Goal: Entertainment & Leisure: Consume media (video, audio)

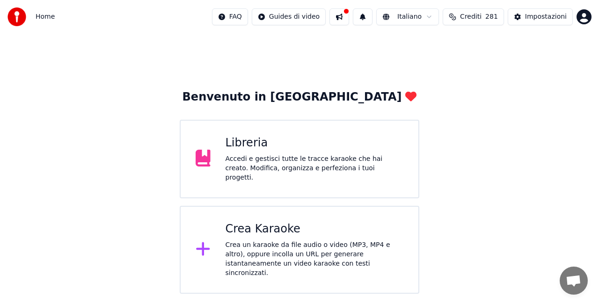
click at [340, 144] on div "Libreria" at bounding box center [315, 143] width 178 height 15
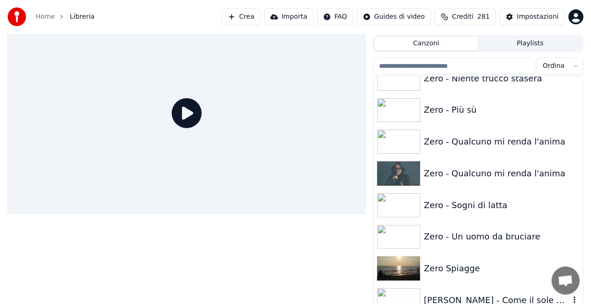
scroll to position [13251, 0]
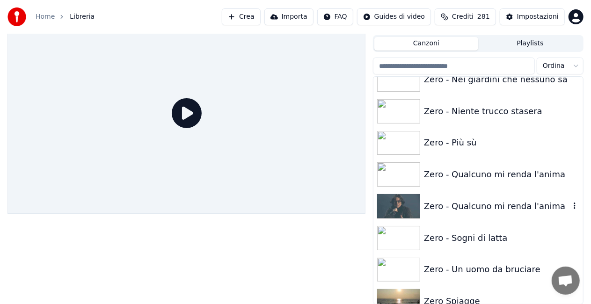
click at [473, 190] on div "Zero - Qualcuno mi renda l'anima" at bounding box center [478, 206] width 210 height 32
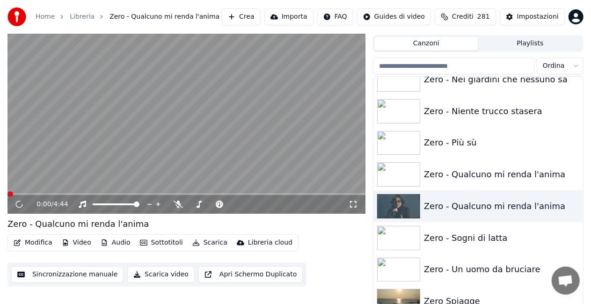
click at [352, 202] on icon at bounding box center [353, 204] width 7 height 7
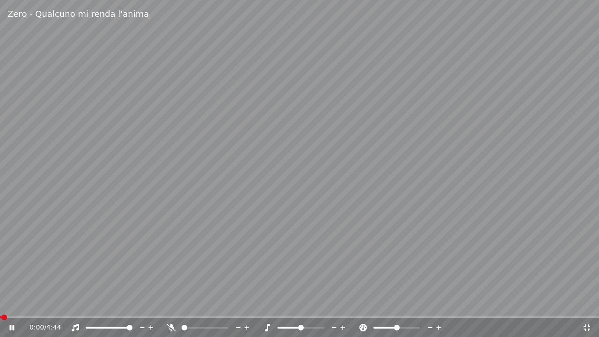
click at [15, 304] on icon at bounding box center [18, 327] width 22 height 7
click at [4, 304] on span at bounding box center [2, 317] width 4 height 2
click at [391, 217] on video at bounding box center [299, 168] width 599 height 337
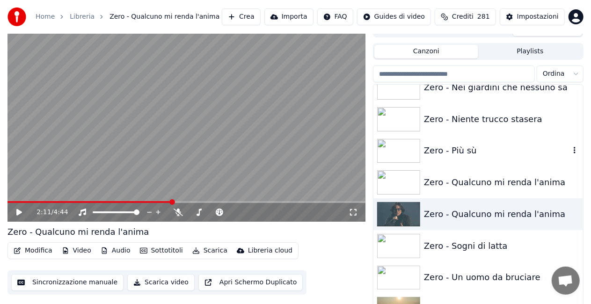
click at [438, 157] on div "Zero - Più sù" at bounding box center [497, 150] width 146 height 13
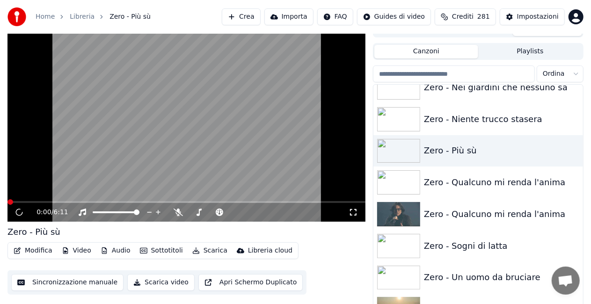
click at [358, 210] on div "0:00 / 6:11" at bounding box center [186, 212] width 351 height 9
drag, startPoint x: 350, startPoint y: 214, endPoint x: 352, endPoint y: 225, distance: 10.6
click at [351, 214] on icon at bounding box center [353, 212] width 9 height 7
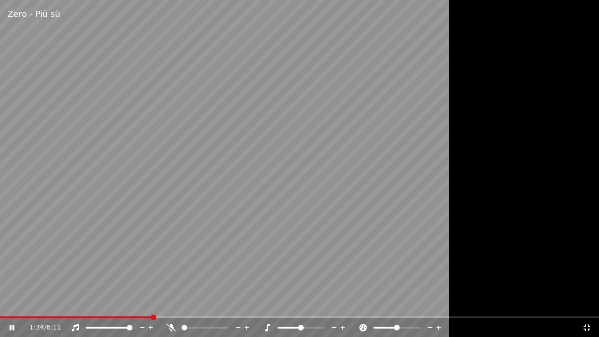
click at [1, 304] on div "1:34 / 6:11" at bounding box center [299, 327] width 599 height 19
click at [4, 304] on video at bounding box center [299, 168] width 599 height 337
click at [3, 304] on span at bounding box center [1, 317] width 3 height 2
click at [172, 304] on icon at bounding box center [171, 327] width 9 height 7
click at [599, 0] on div "Zero - Più sù" at bounding box center [299, 14] width 599 height 28
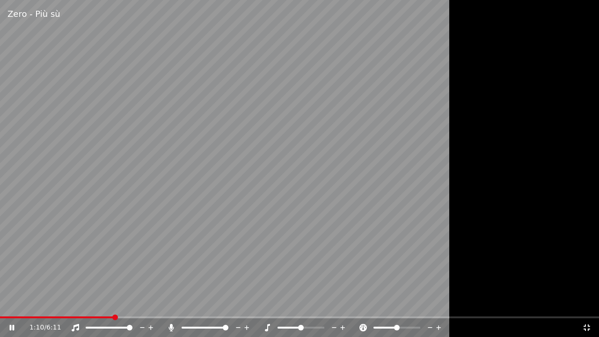
click at [5, 304] on div "1:10 / 6:11" at bounding box center [299, 327] width 599 height 19
click at [1, 304] on span at bounding box center [0, 317] width 1 height 2
click at [169, 304] on icon at bounding box center [170, 327] width 5 height 7
click at [2, 304] on span at bounding box center [1, 317] width 3 height 2
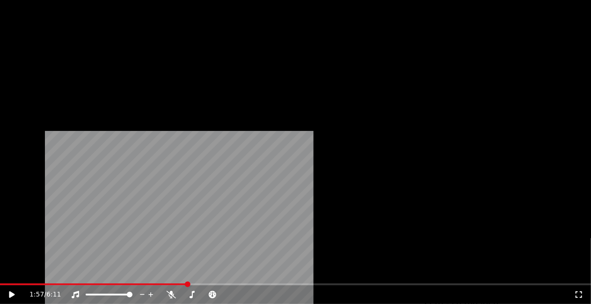
scroll to position [12923, 0]
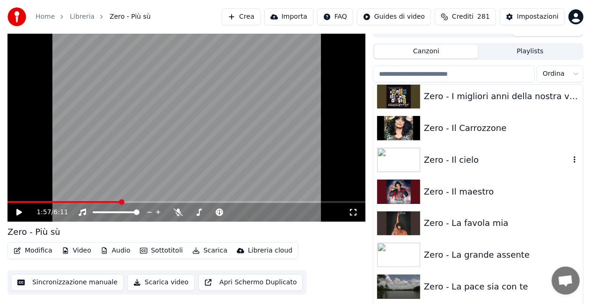
click at [463, 170] on div "Zero - Il cielo" at bounding box center [478, 160] width 210 height 32
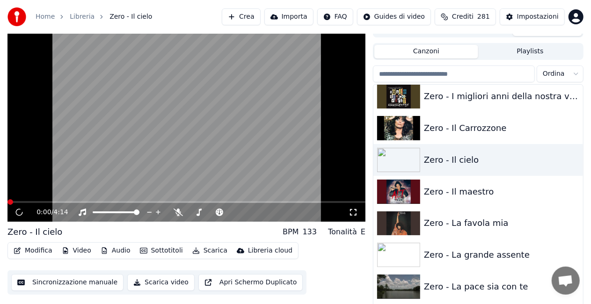
click at [355, 212] on icon at bounding box center [353, 212] width 9 height 7
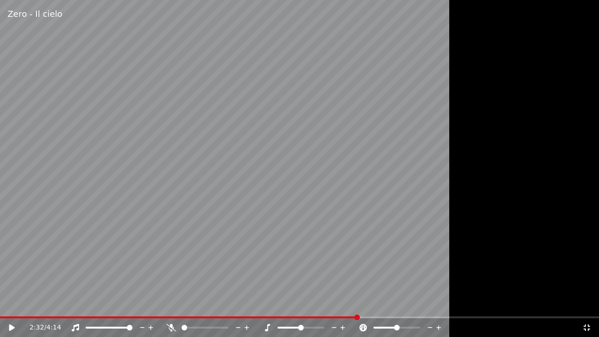
click at [588, 304] on icon at bounding box center [586, 327] width 9 height 7
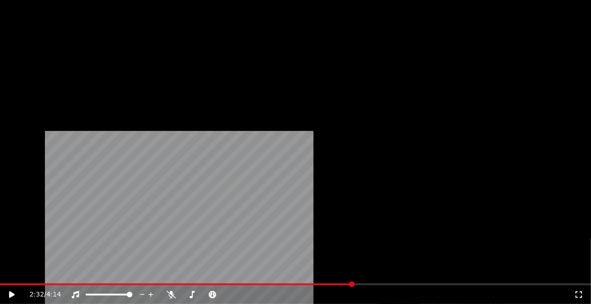
scroll to position [12830, 0]
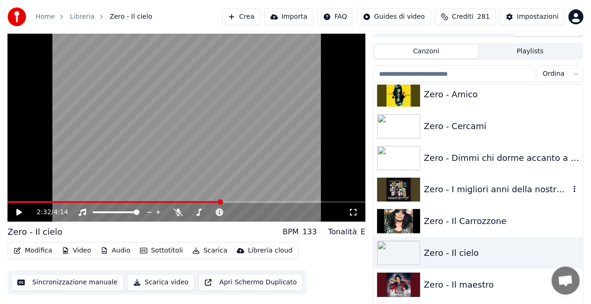
click at [493, 191] on div "Zero - I migliori anni della nostra vita" at bounding box center [497, 189] width 146 height 13
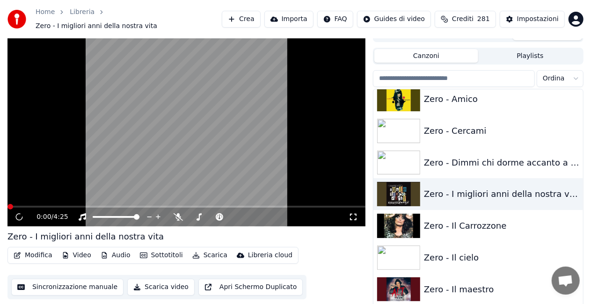
drag, startPoint x: 352, startPoint y: 214, endPoint x: 355, endPoint y: 225, distance: 10.7
click at [354, 214] on icon at bounding box center [353, 216] width 9 height 7
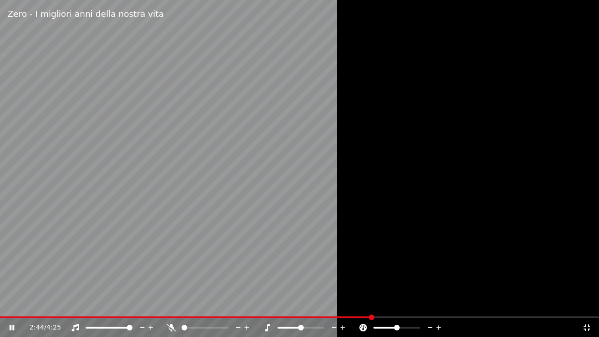
click at [587, 304] on icon at bounding box center [586, 327] width 9 height 7
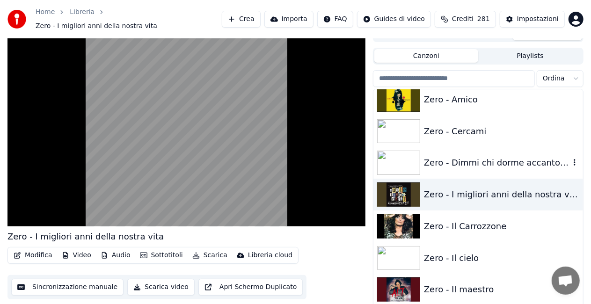
click at [500, 148] on div "Zero - Dimmi chi dorme accanto a me" at bounding box center [478, 163] width 210 height 32
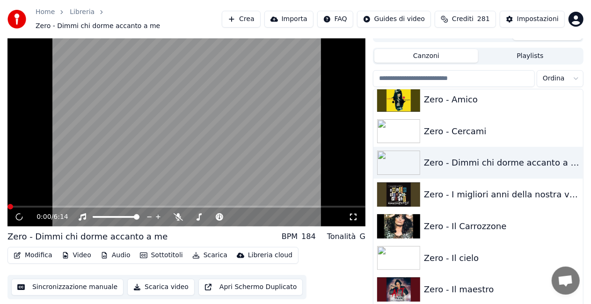
click at [354, 213] on icon at bounding box center [353, 216] width 9 height 7
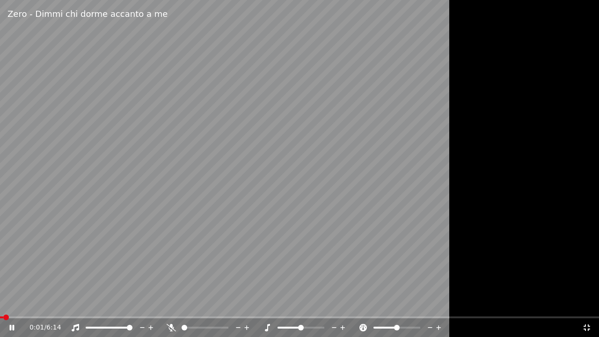
click at [173, 304] on icon at bounding box center [171, 327] width 9 height 7
click at [587, 304] on icon at bounding box center [586, 327] width 9 height 7
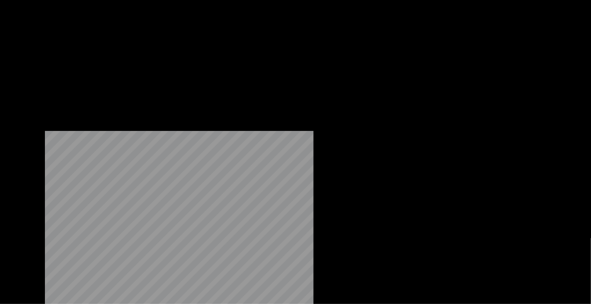
scroll to position [12783, 0]
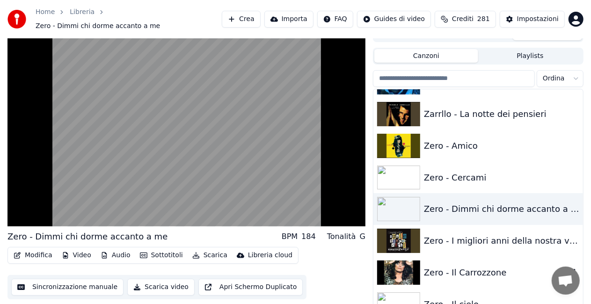
click at [485, 259] on div "Zero - Il Carrozzone" at bounding box center [478, 273] width 210 height 32
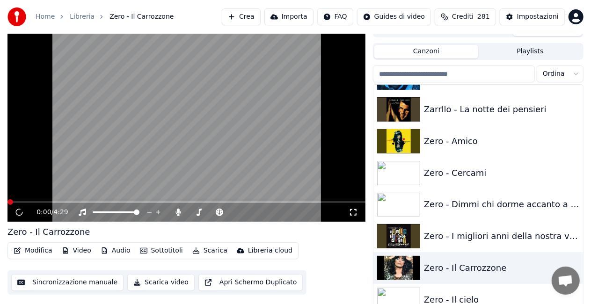
click at [350, 212] on icon at bounding box center [353, 212] width 9 height 7
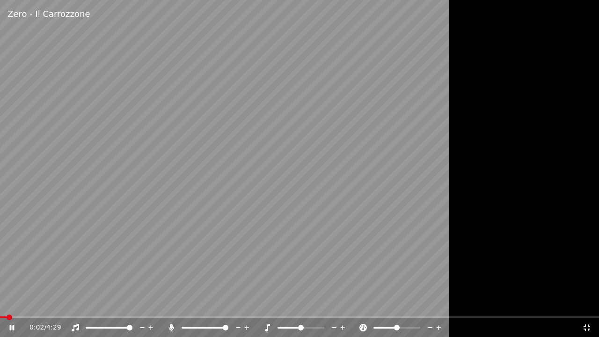
click at [172, 304] on icon at bounding box center [171, 327] width 9 height 7
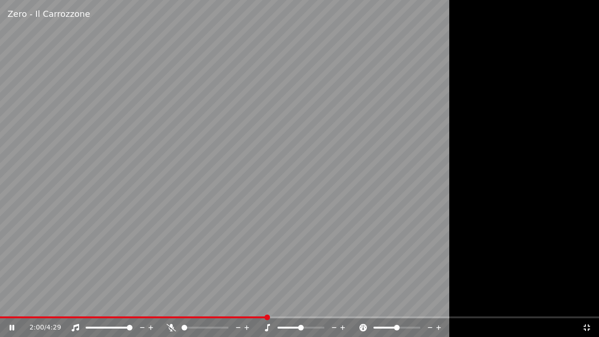
click at [585, 304] on icon at bounding box center [587, 327] width 7 height 7
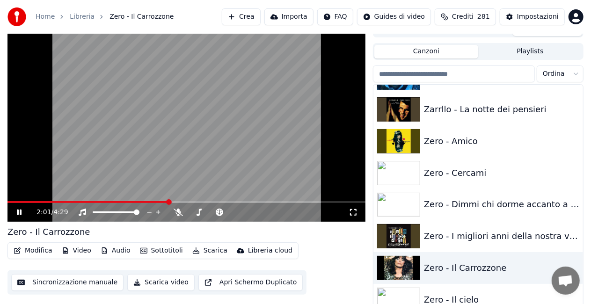
click at [245, 151] on video at bounding box center [186, 121] width 358 height 201
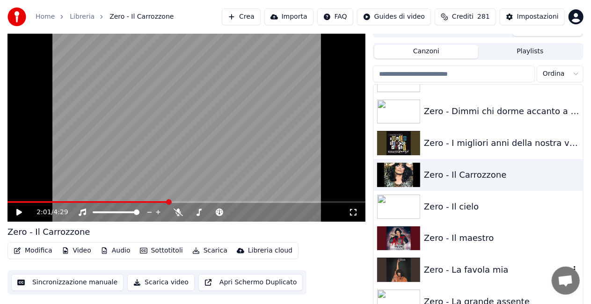
scroll to position [13017, 0]
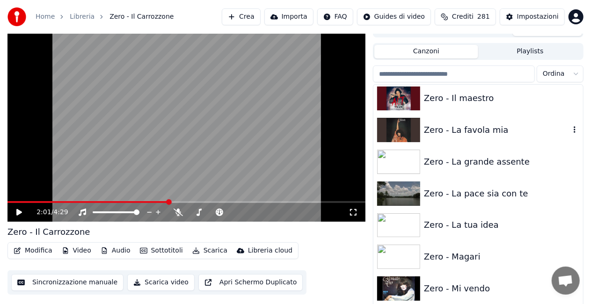
click at [461, 139] on div "Zero - La favola mia" at bounding box center [478, 130] width 210 height 32
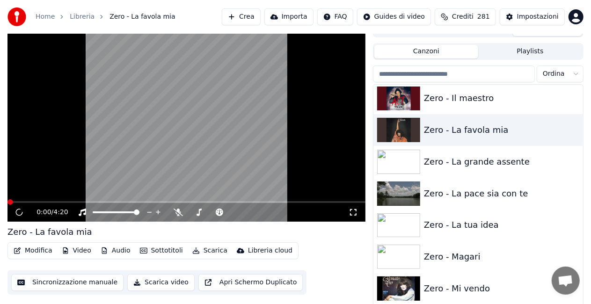
click at [353, 210] on icon at bounding box center [353, 212] width 9 height 7
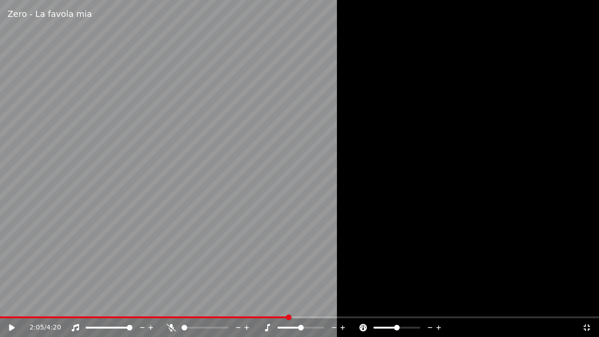
click at [597, 304] on div "2:05 / 4:20" at bounding box center [299, 327] width 599 height 19
click at [590, 304] on icon at bounding box center [586, 327] width 9 height 7
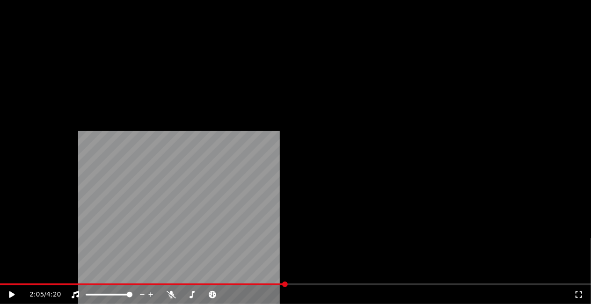
scroll to position [13064, 0]
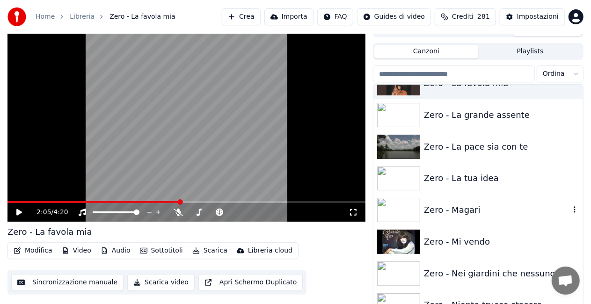
click at [497, 211] on div "Zero - Magari" at bounding box center [497, 210] width 146 height 13
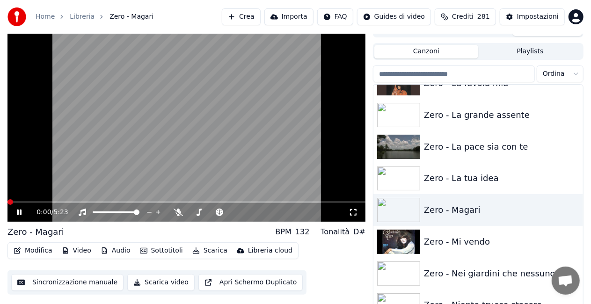
click at [350, 215] on icon at bounding box center [353, 212] width 9 height 7
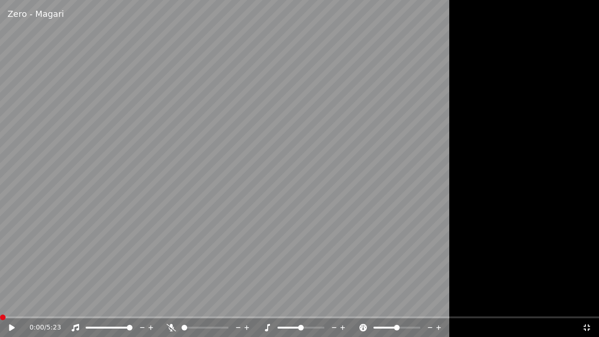
click at [0, 304] on span at bounding box center [0, 317] width 0 height 2
click at [6, 304] on div "0:00 / 5:23" at bounding box center [300, 327] width 592 height 9
click at [103, 304] on div at bounding box center [117, 327] width 75 height 9
click at [105, 304] on span at bounding box center [96, 328] width 20 height 2
click at [2, 304] on span at bounding box center [75, 317] width 150 height 2
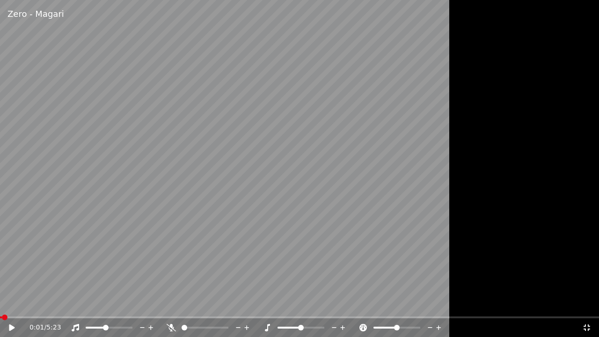
click at [6, 304] on div "0:01 / 5:23" at bounding box center [300, 327] width 592 height 9
click at [17, 304] on icon at bounding box center [18, 327] width 22 height 7
click at [38, 304] on div "0:06 / 5:23" at bounding box center [299, 327] width 599 height 19
click at [38, 304] on div "0:07 / 5:23" at bounding box center [299, 327] width 599 height 19
click at [40, 304] on span at bounding box center [299, 317] width 599 height 2
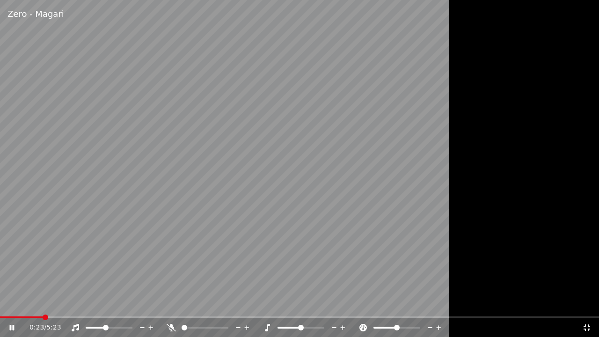
click at [49, 304] on div "0:23 / 5:23" at bounding box center [299, 327] width 599 height 19
click at [54, 304] on div "0:23 / 5:23" at bounding box center [299, 327] width 599 height 19
click at [343, 304] on icon at bounding box center [343, 327] width 5 height 5
click at [4, 304] on div "0:57 / 5:23" at bounding box center [299, 327] width 599 height 19
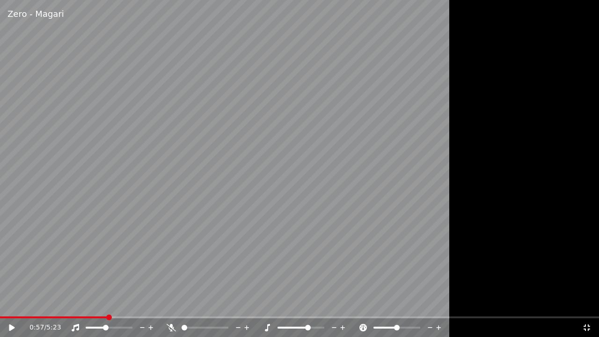
click at [7, 304] on span at bounding box center [53, 317] width 107 height 2
drag, startPoint x: 20, startPoint y: 319, endPoint x: 26, endPoint y: 314, distance: 8.0
click at [26, 304] on div "Zero - Magari 0:04 / 5:23" at bounding box center [299, 168] width 599 height 337
drag, startPoint x: 32, startPoint y: 318, endPoint x: 37, endPoint y: 318, distance: 5.6
click at [35, 304] on div "0:04 / 5:23" at bounding box center [299, 327] width 599 height 19
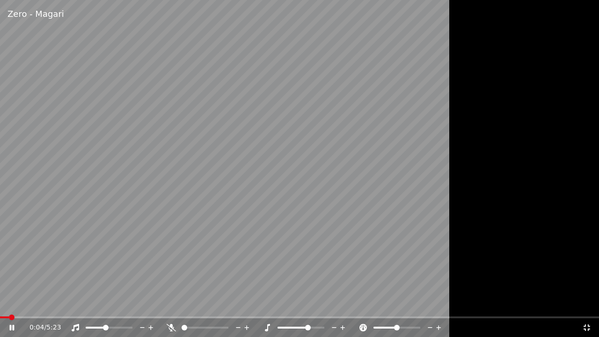
click at [43, 304] on span at bounding box center [299, 317] width 599 height 2
click at [141, 225] on video at bounding box center [299, 168] width 599 height 337
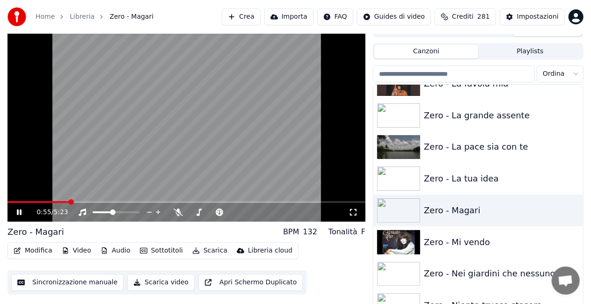
click at [354, 214] on icon at bounding box center [353, 212] width 9 height 7
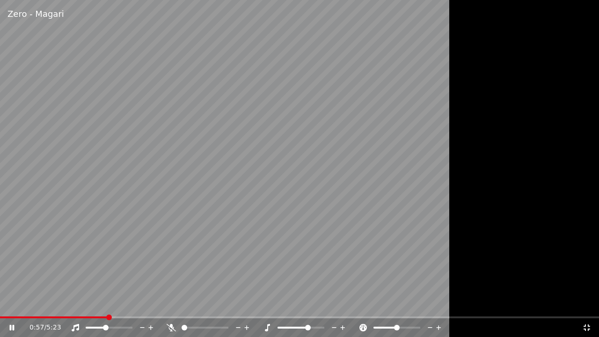
click at [34, 304] on video at bounding box center [299, 168] width 599 height 337
click at [31, 304] on span at bounding box center [15, 317] width 31 height 2
click at [44, 295] on video at bounding box center [299, 168] width 599 height 337
click at [42, 304] on video at bounding box center [299, 168] width 599 height 337
click at [39, 304] on span at bounding box center [19, 317] width 39 height 2
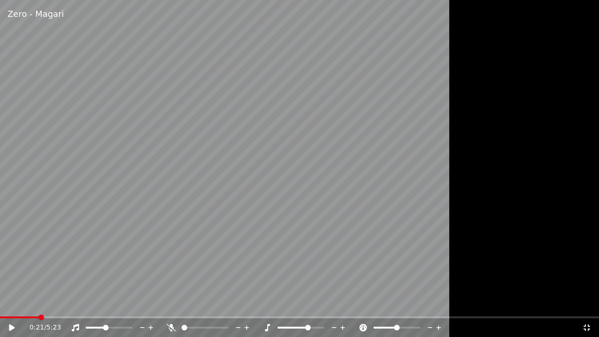
click at [171, 304] on icon at bounding box center [171, 327] width 9 height 7
click at [78, 304] on icon at bounding box center [75, 327] width 7 height 7
click at [78, 304] on icon at bounding box center [75, 327] width 9 height 7
click at [79, 304] on video at bounding box center [299, 168] width 599 height 337
click at [270, 304] on icon at bounding box center [267, 327] width 9 height 7
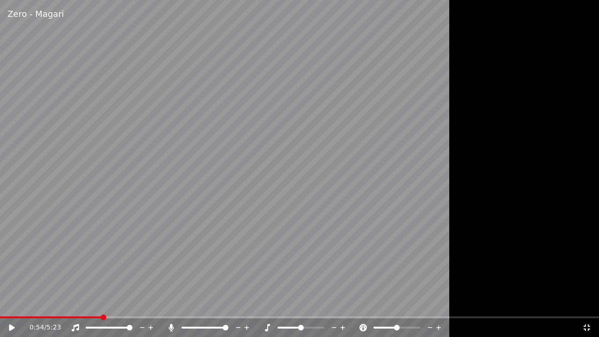
click at [6, 304] on div "0:54 / 5:23" at bounding box center [299, 327] width 599 height 19
click at [346, 304] on icon at bounding box center [342, 327] width 9 height 9
click at [267, 304] on icon at bounding box center [267, 327] width 9 height 7
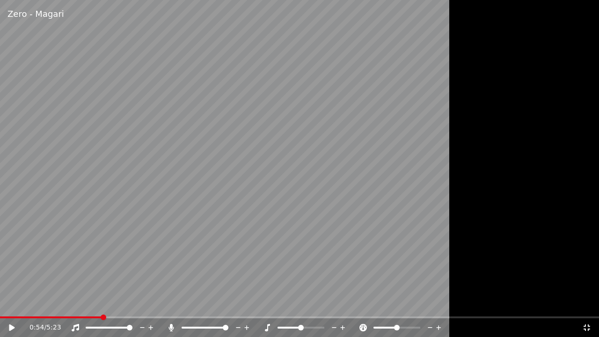
click at [342, 304] on icon at bounding box center [342, 327] width 9 height 9
click at [29, 304] on span at bounding box center [14, 317] width 29 height 2
click at [249, 230] on video at bounding box center [299, 168] width 599 height 337
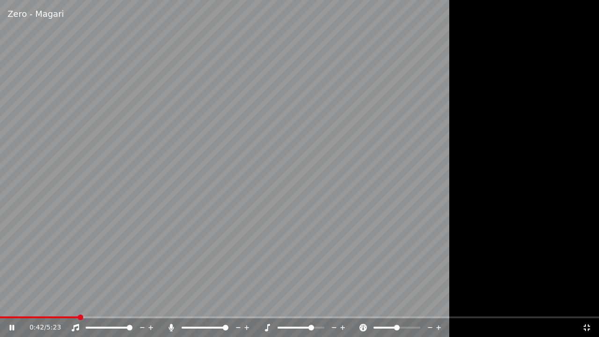
click at [168, 304] on icon at bounding box center [171, 327] width 9 height 7
click at [105, 304] on span at bounding box center [109, 328] width 47 height 2
click at [360, 145] on video at bounding box center [299, 168] width 599 height 337
click at [173, 304] on div "1:29 / 5:23" at bounding box center [299, 327] width 599 height 19
click at [170, 304] on icon at bounding box center [171, 327] width 9 height 7
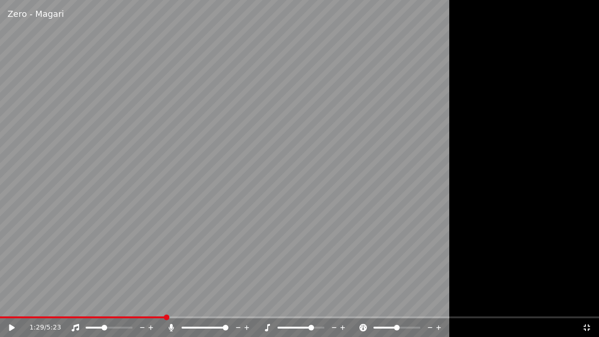
click at [80, 304] on div at bounding box center [117, 327] width 75 height 9
click at [78, 304] on icon at bounding box center [75, 327] width 7 height 7
click at [69, 304] on div "1:29 / 5:23" at bounding box center [305, 327] width 553 height 9
click at [71, 304] on icon at bounding box center [75, 327] width 9 height 7
click at [311, 227] on video at bounding box center [299, 168] width 599 height 337
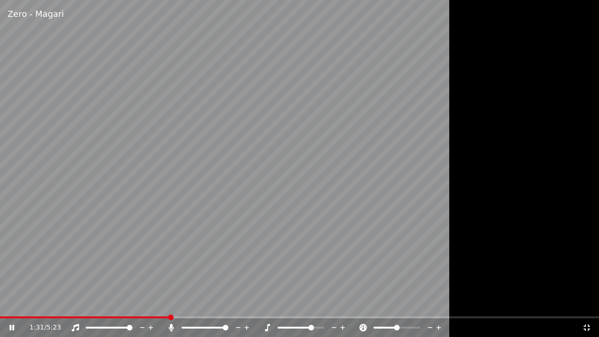
click at [266, 304] on icon at bounding box center [267, 327] width 9 height 7
click at [105, 304] on div at bounding box center [117, 327] width 75 height 9
click at [105, 304] on span at bounding box center [96, 328] width 20 height 2
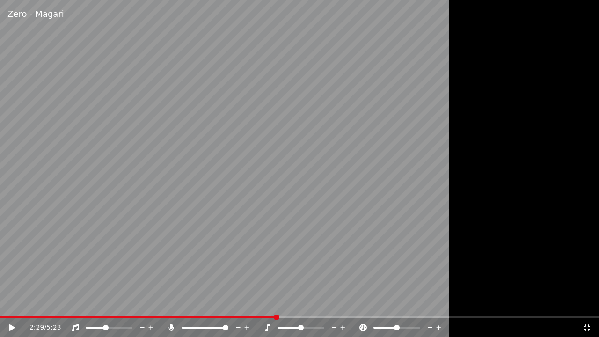
click at [172, 304] on icon at bounding box center [170, 327] width 5 height 7
click at [10, 304] on span at bounding box center [138, 317] width 276 height 2
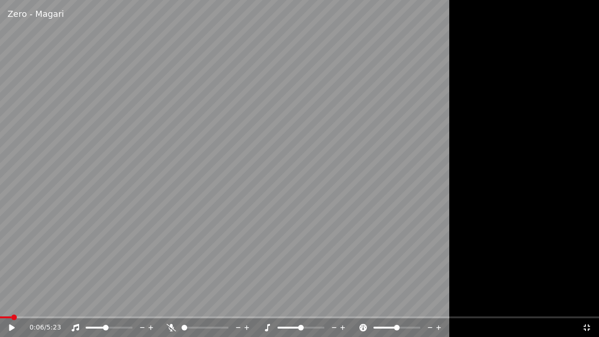
click at [14, 304] on icon at bounding box center [18, 327] width 22 height 7
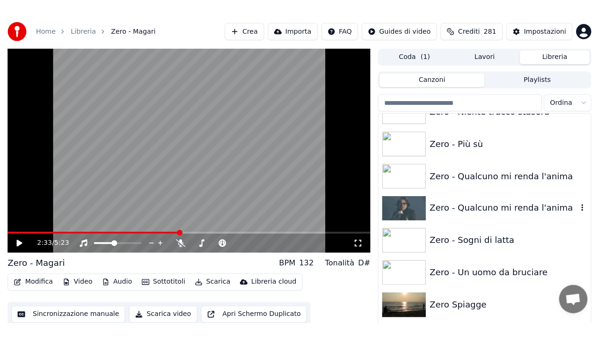
scroll to position [13298, 0]
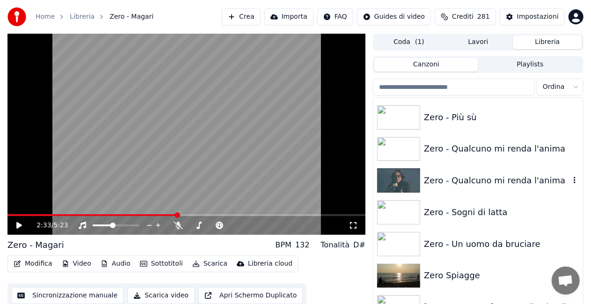
drag, startPoint x: 488, startPoint y: 188, endPoint x: 434, endPoint y: 190, distance: 54.3
click at [485, 188] on div "Zero - Qualcuno mi renda l'anima" at bounding box center [478, 181] width 210 height 32
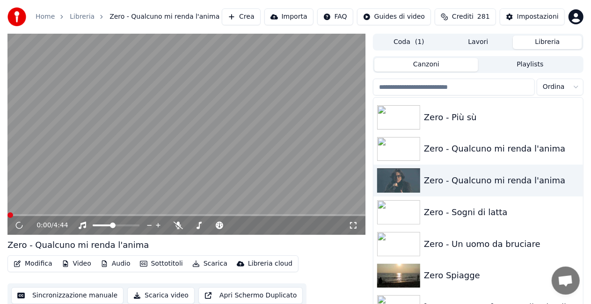
click at [355, 226] on icon at bounding box center [353, 225] width 9 height 7
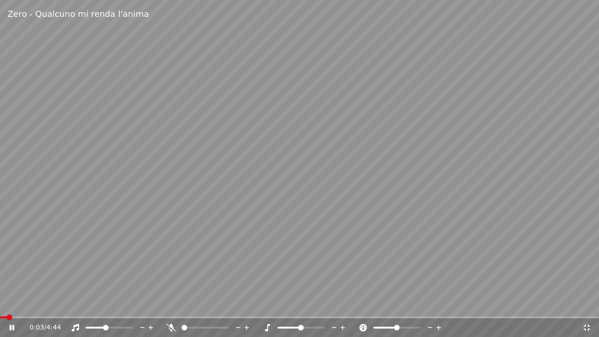
click at [80, 304] on div at bounding box center [117, 327] width 75 height 9
click at [76, 304] on icon at bounding box center [75, 327] width 9 height 7
click at [75, 304] on icon at bounding box center [75, 327] width 9 height 7
click at [9, 304] on span at bounding box center [5, 317] width 10 height 2
click at [8, 304] on div "0:05 / 4:44" at bounding box center [299, 327] width 599 height 19
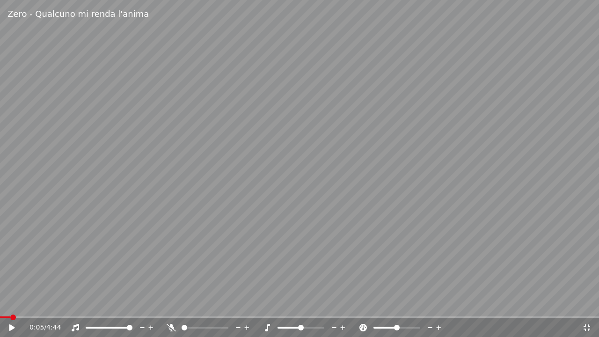
click at [8, 304] on icon at bounding box center [18, 327] width 22 height 7
click at [25, 304] on span at bounding box center [299, 317] width 599 height 2
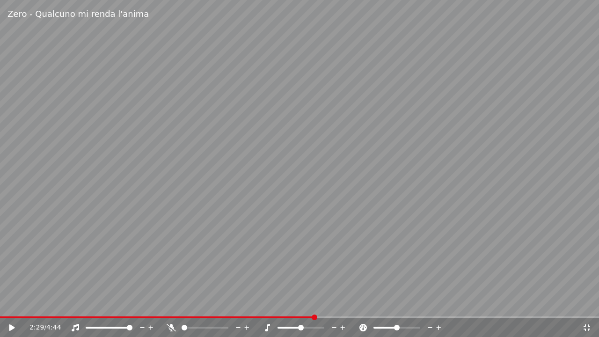
click at [22, 304] on span at bounding box center [157, 317] width 314 height 2
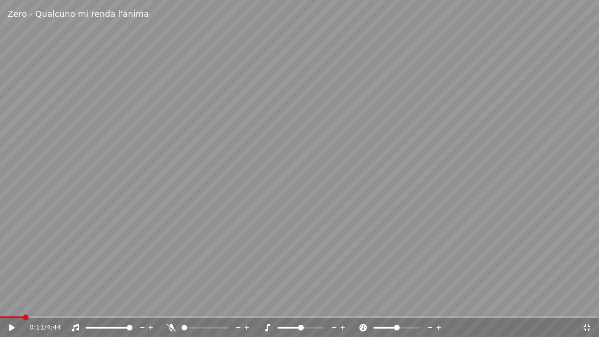
click at [62, 297] on video at bounding box center [299, 168] width 599 height 337
click at [172, 304] on icon at bounding box center [171, 327] width 9 height 7
click at [152, 141] on video at bounding box center [299, 168] width 599 height 337
click at [12, 304] on span at bounding box center [6, 317] width 13 height 2
click at [172, 304] on icon at bounding box center [170, 327] width 5 height 7
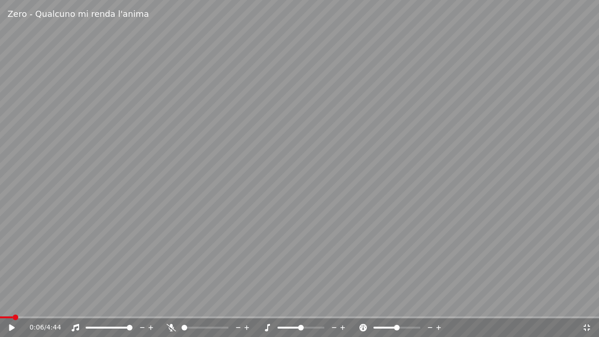
drag, startPoint x: 269, startPoint y: 221, endPoint x: 286, endPoint y: 214, distance: 18.7
click at [272, 220] on video at bounding box center [299, 168] width 599 height 337
